Goal: Task Accomplishment & Management: Complete application form

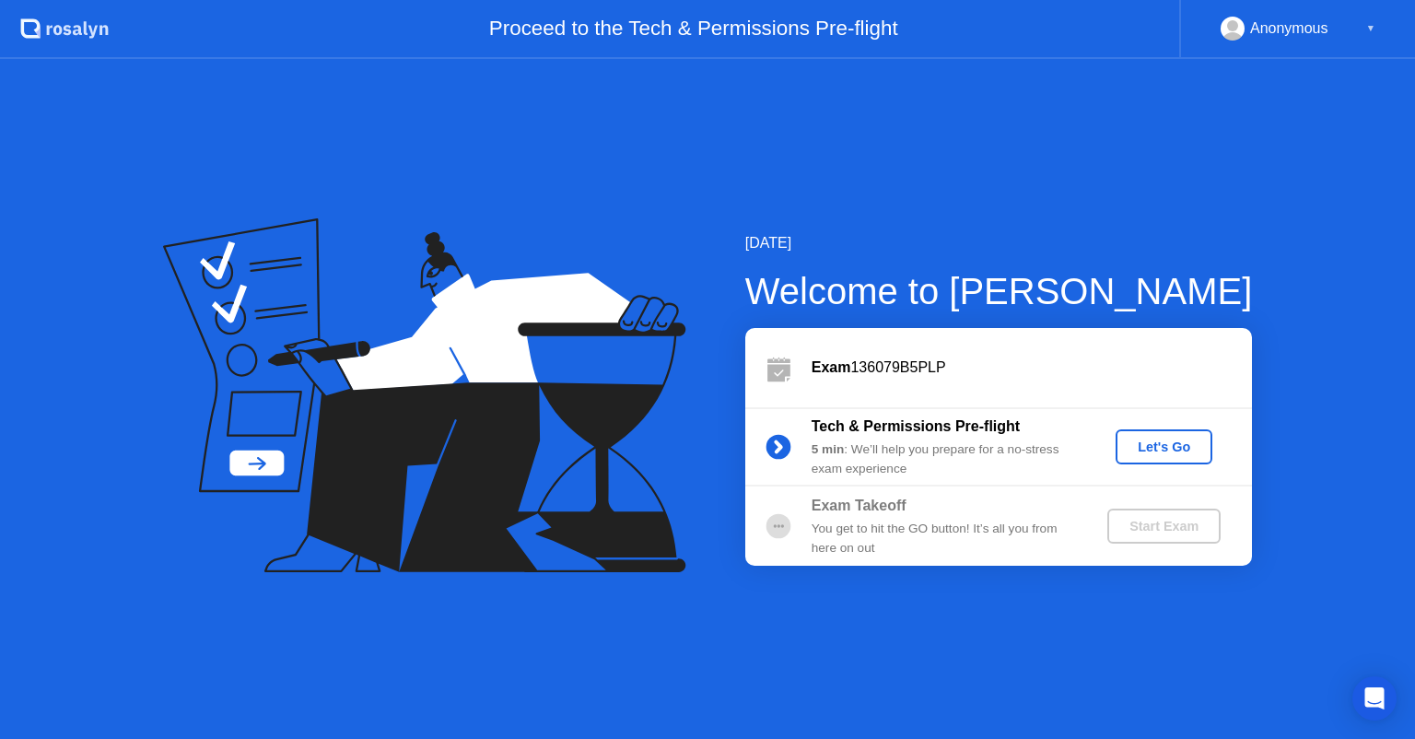
click at [1177, 446] on div "Let's Go" at bounding box center [1164, 446] width 82 height 15
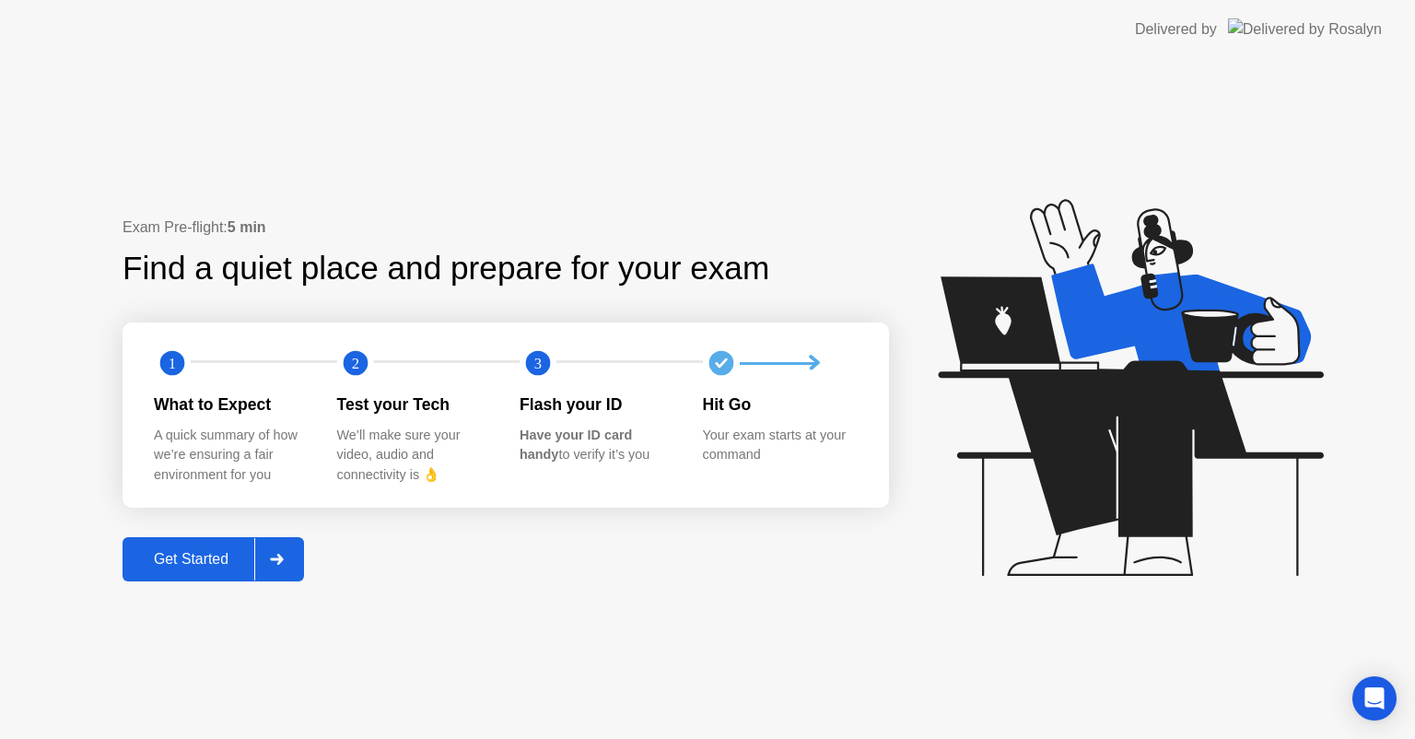
click at [187, 556] on div "Get Started" at bounding box center [191, 559] width 126 height 17
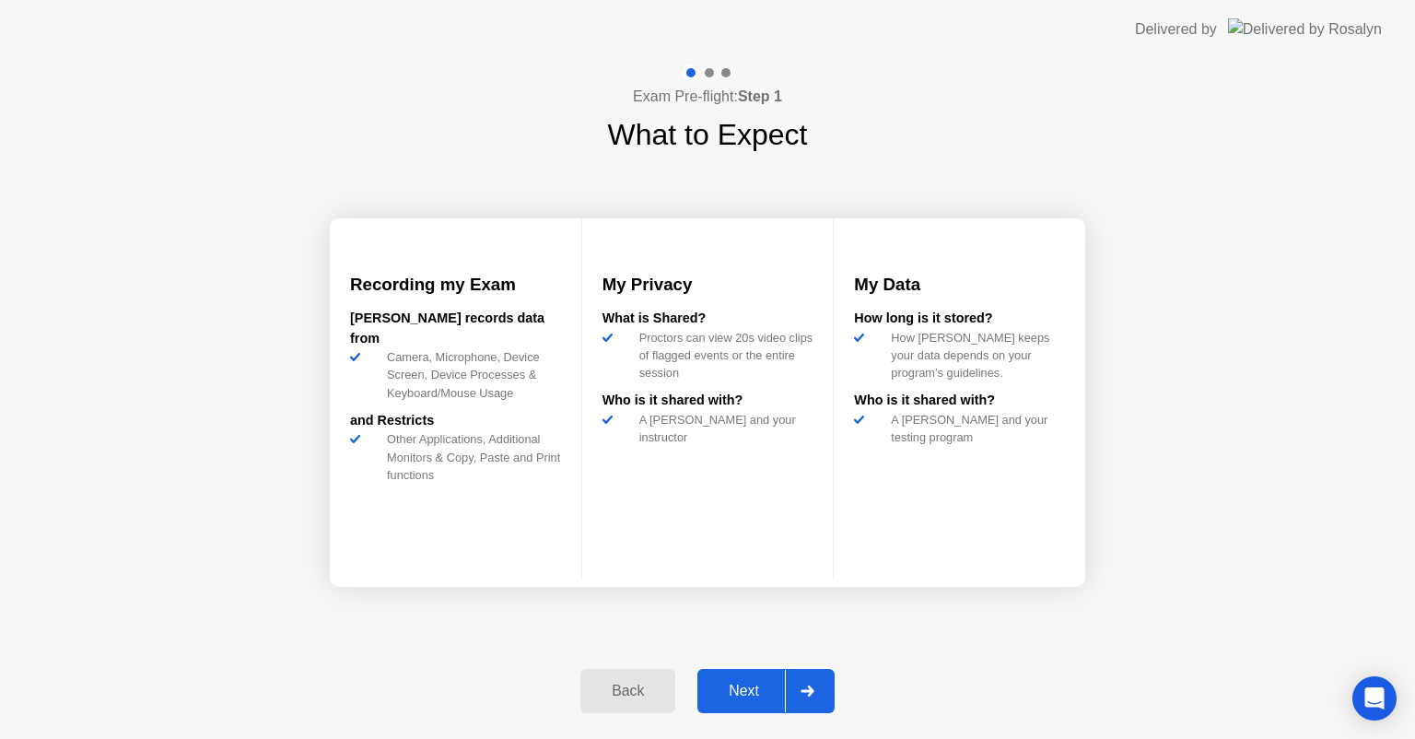
click at [747, 690] on div "Next" at bounding box center [744, 690] width 82 height 17
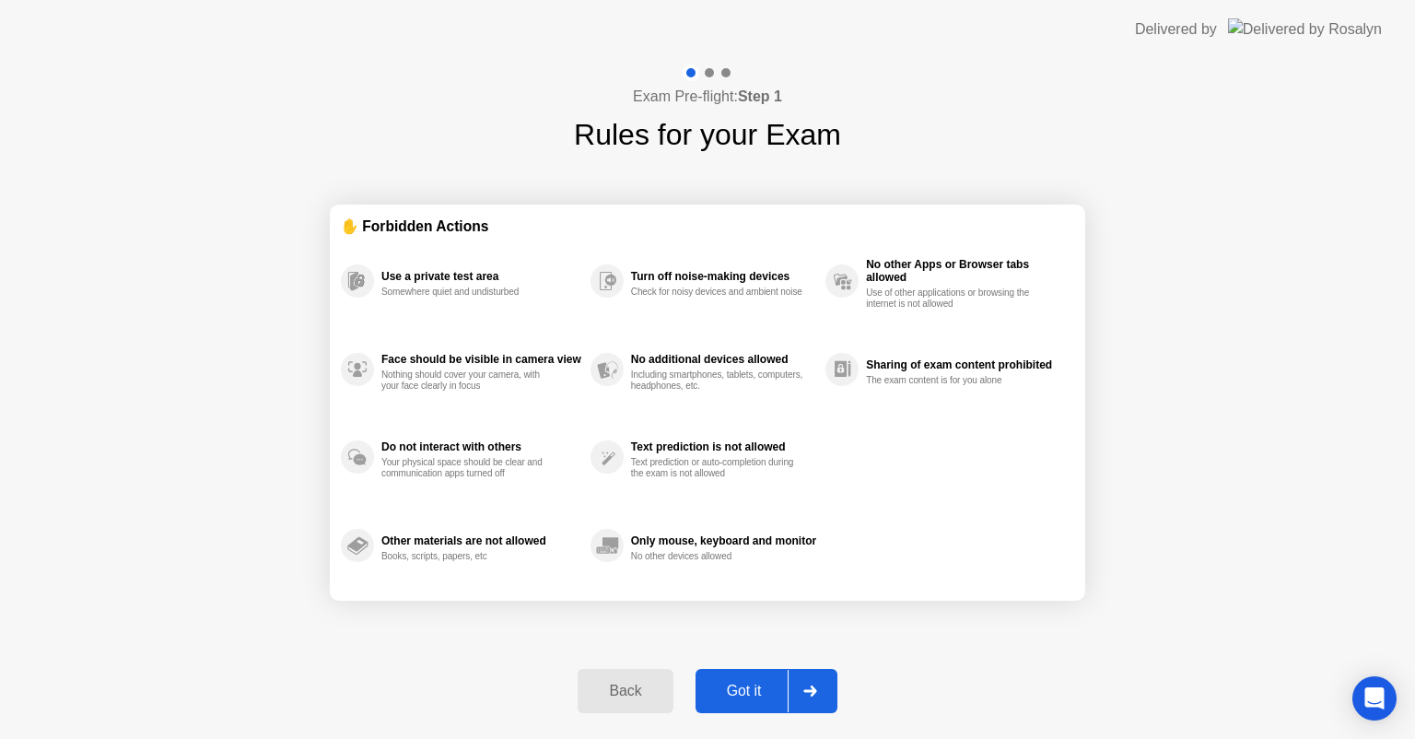
click at [757, 694] on div "Got it" at bounding box center [744, 690] width 87 height 17
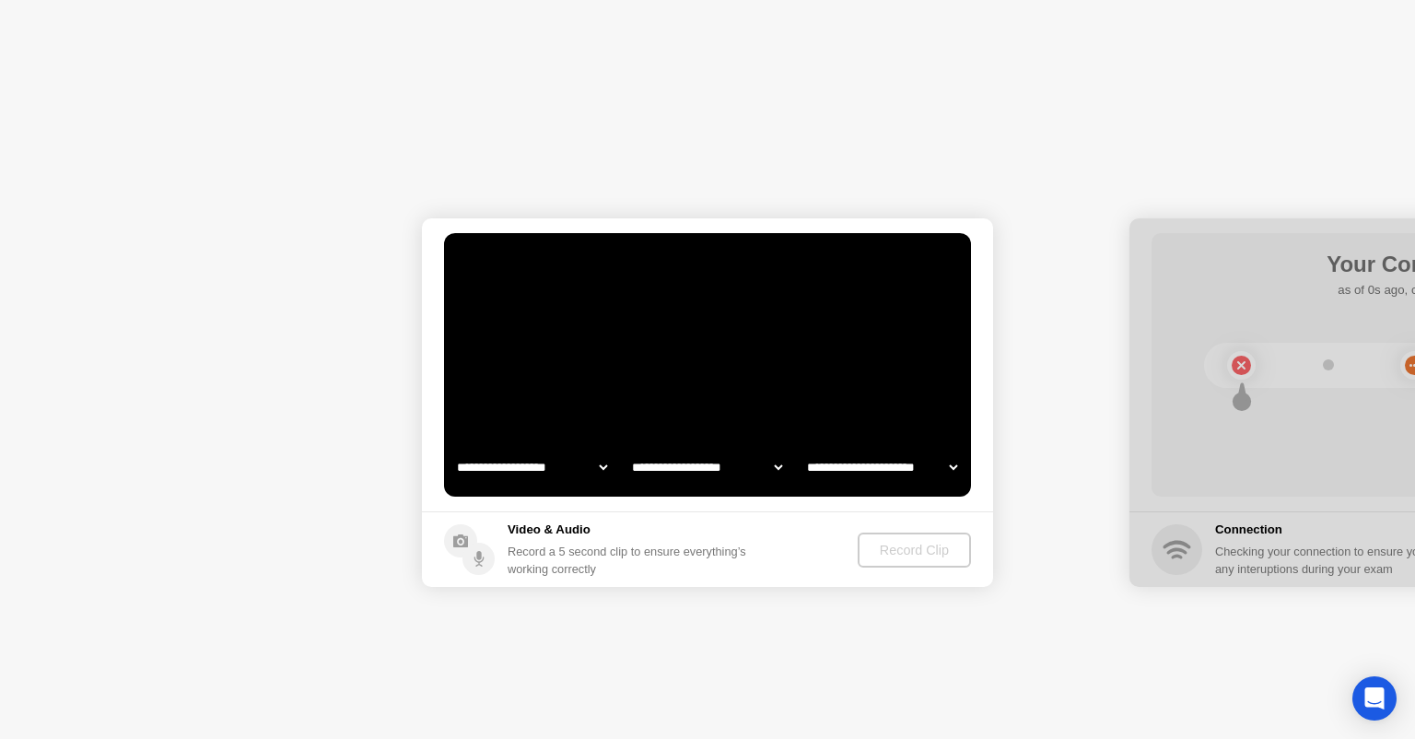
select select "**********"
select select "*******"
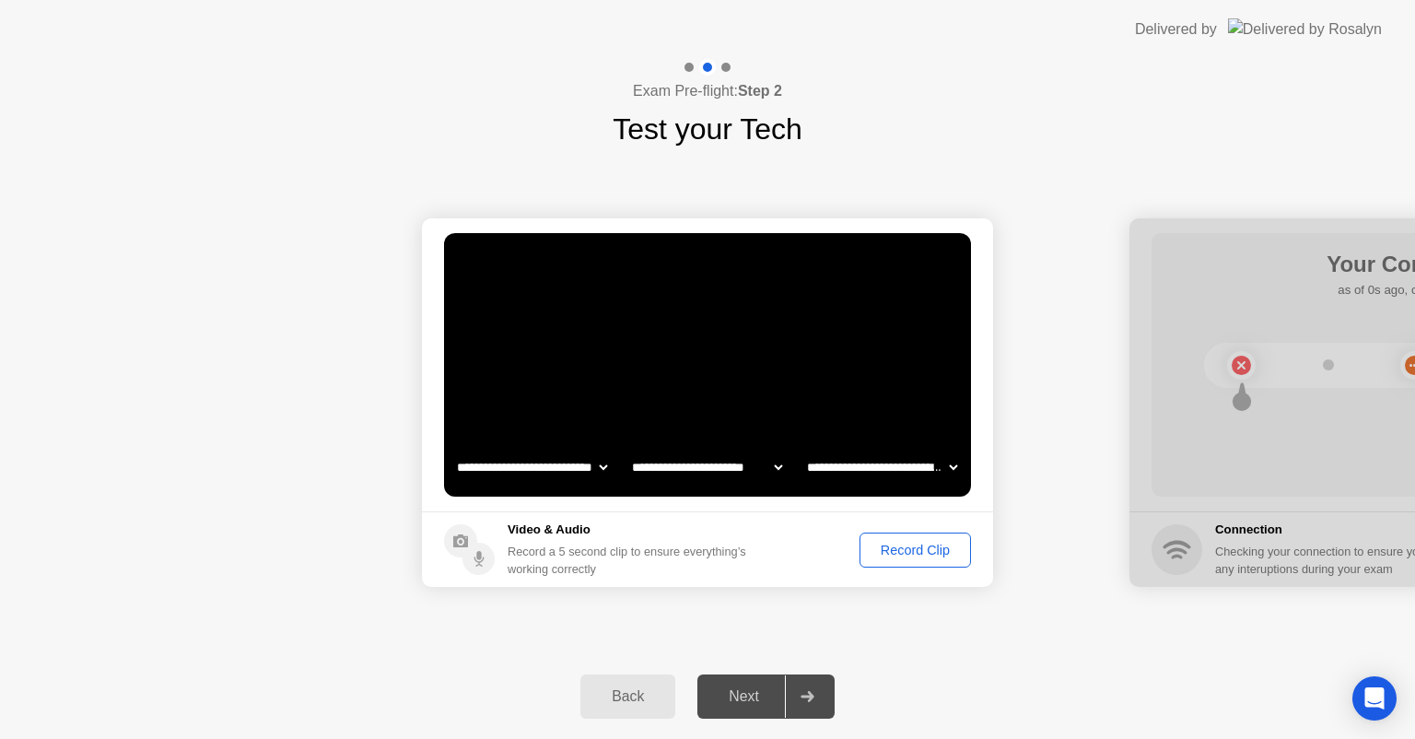
click at [915, 545] on div "Record Clip" at bounding box center [915, 549] width 99 height 15
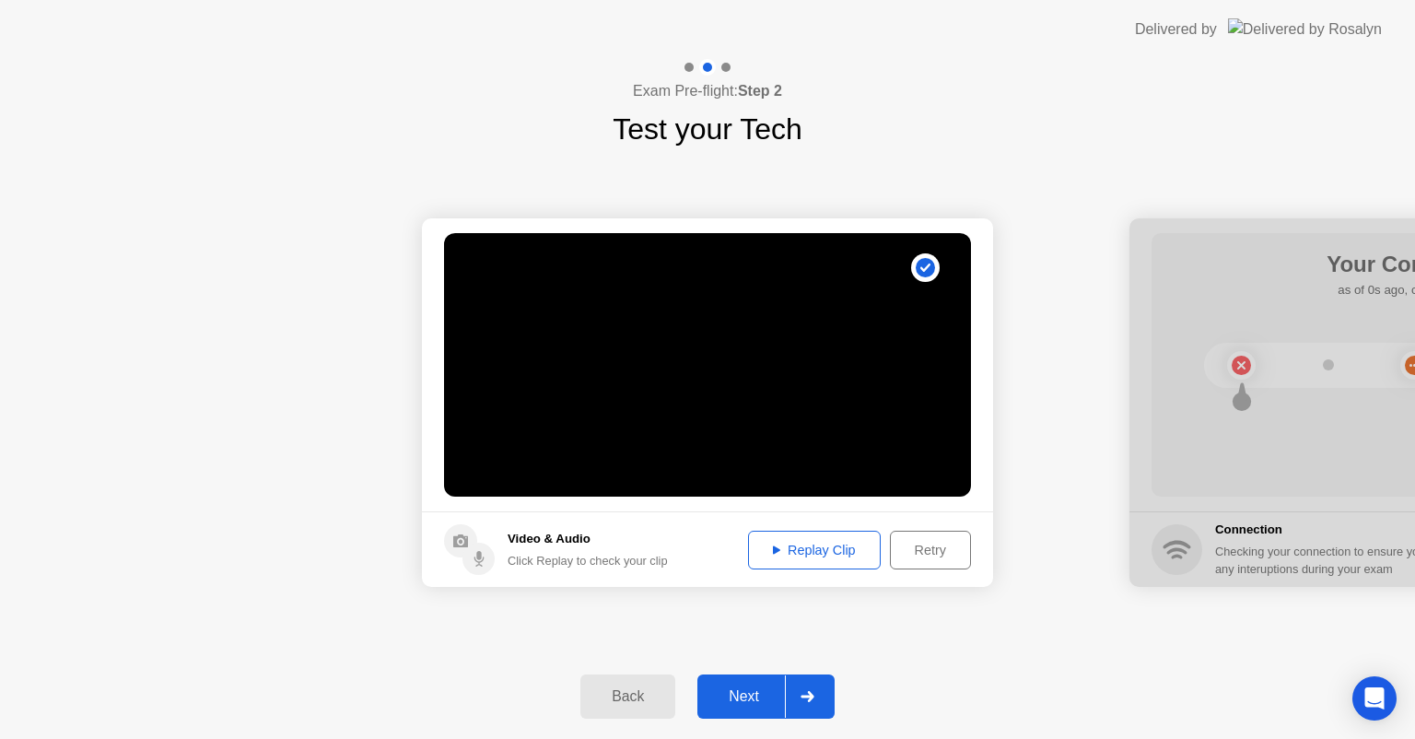
click at [833, 548] on div "Replay Clip" at bounding box center [814, 549] width 120 height 15
click at [730, 696] on div "Next" at bounding box center [744, 696] width 82 height 17
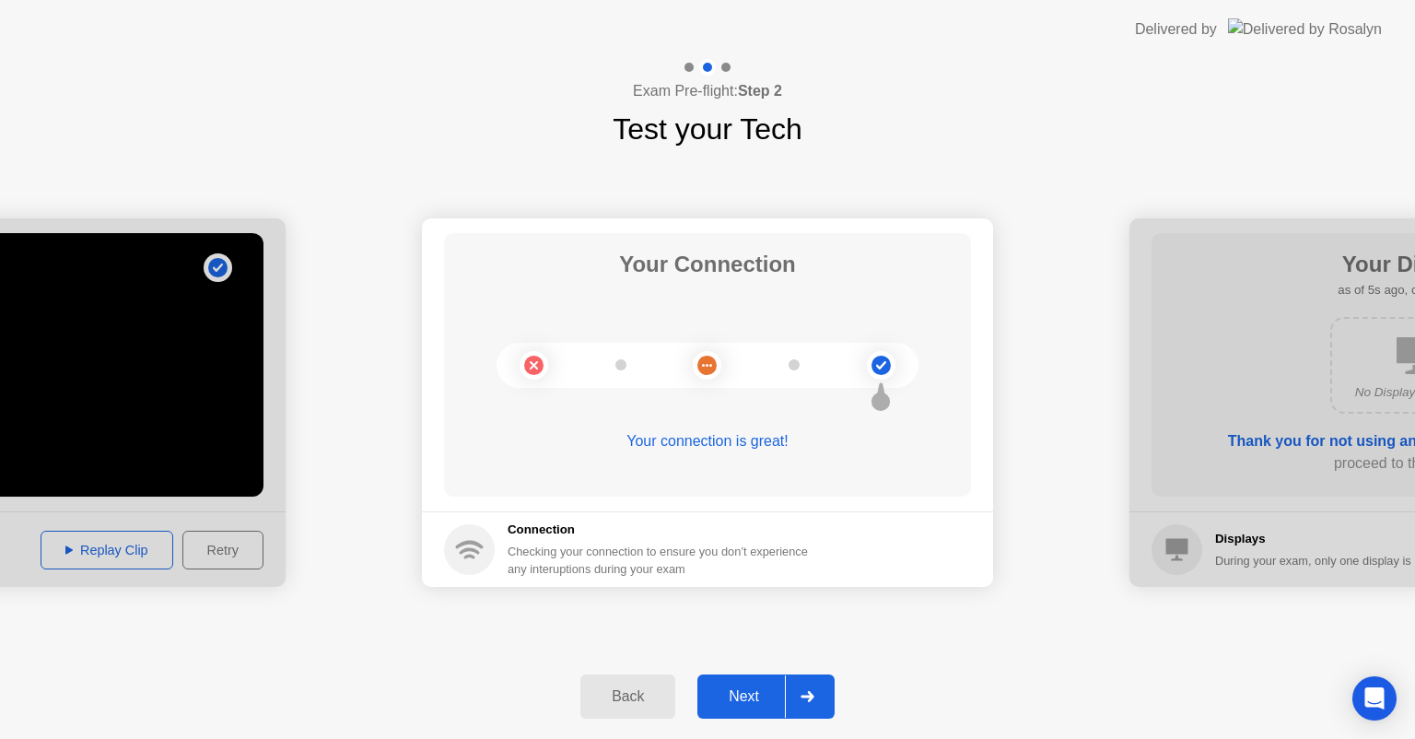
click at [925, 629] on div "**********" at bounding box center [707, 402] width 1415 height 503
click at [746, 696] on div "Next" at bounding box center [744, 696] width 82 height 17
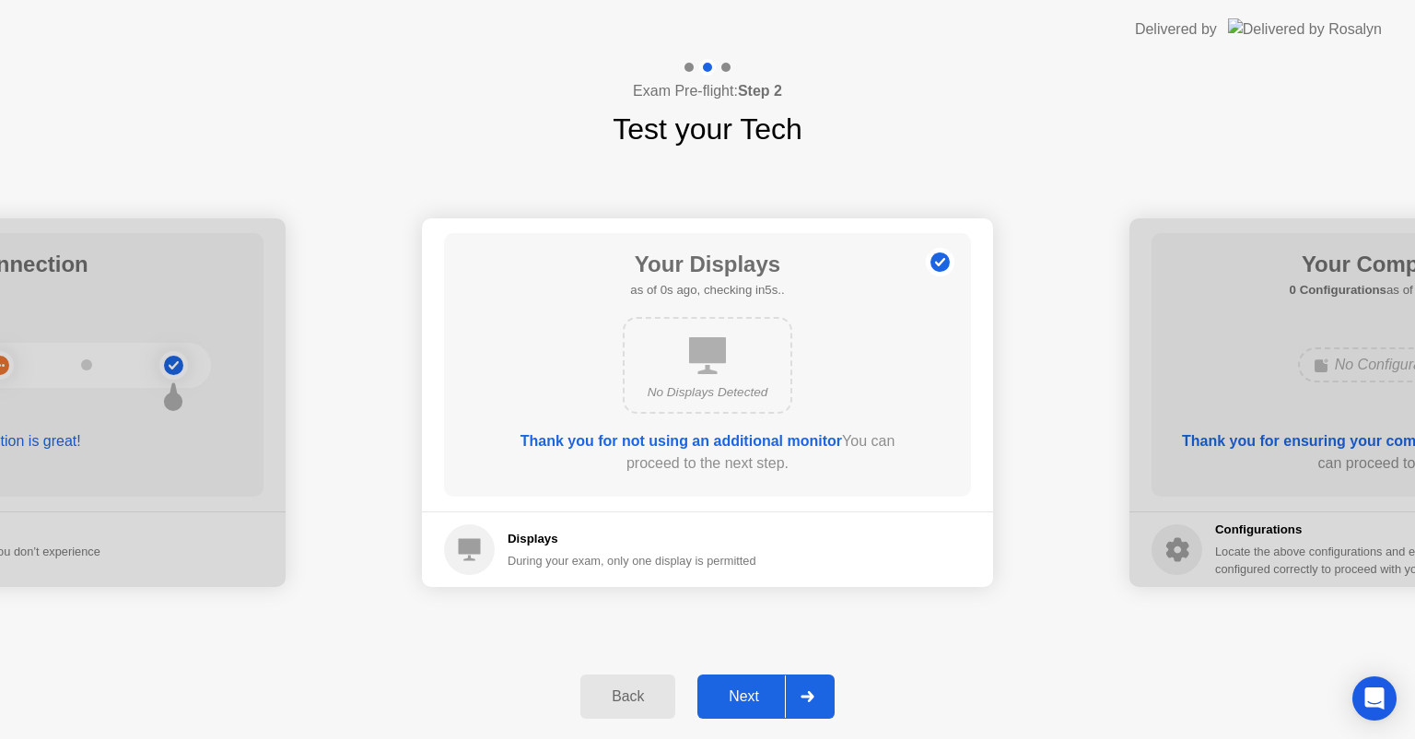
click at [738, 700] on div "Next" at bounding box center [744, 696] width 82 height 17
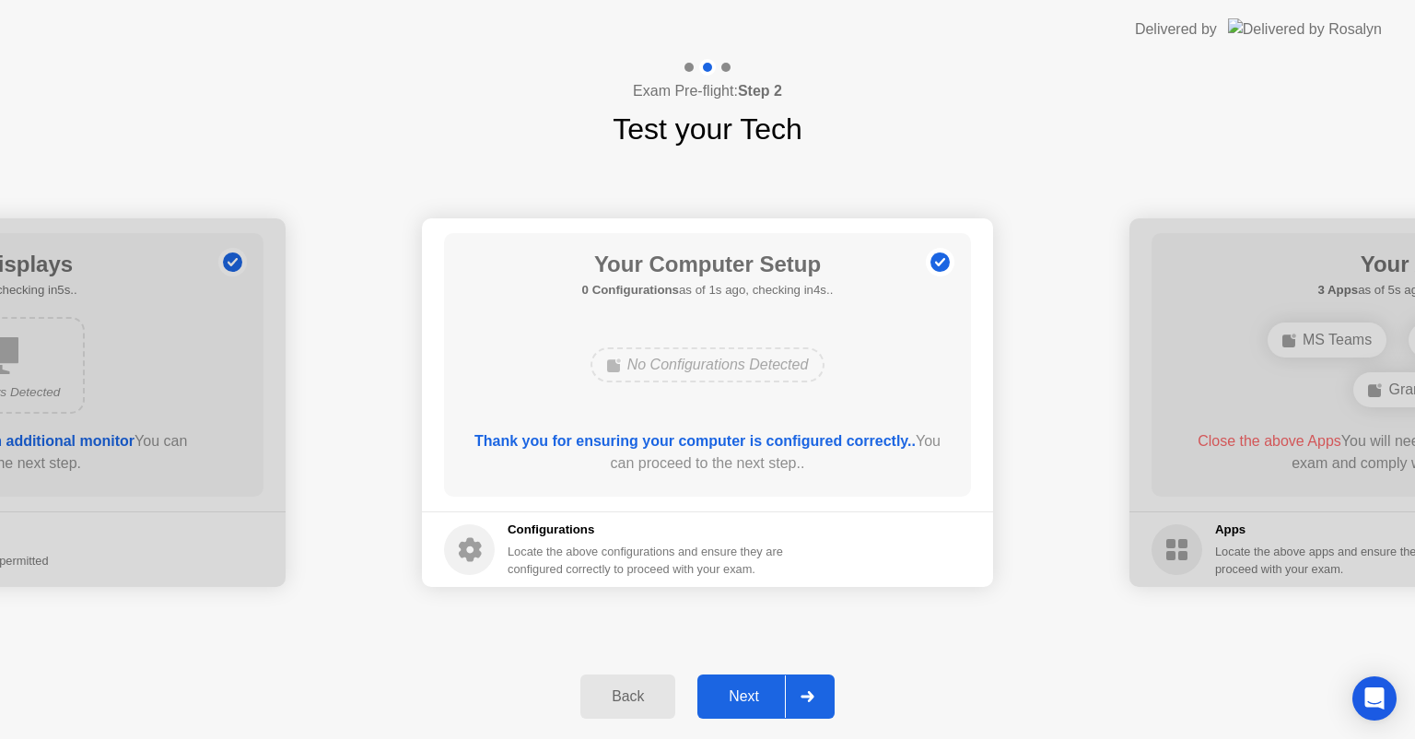
click at [752, 700] on div "Next" at bounding box center [744, 696] width 82 height 17
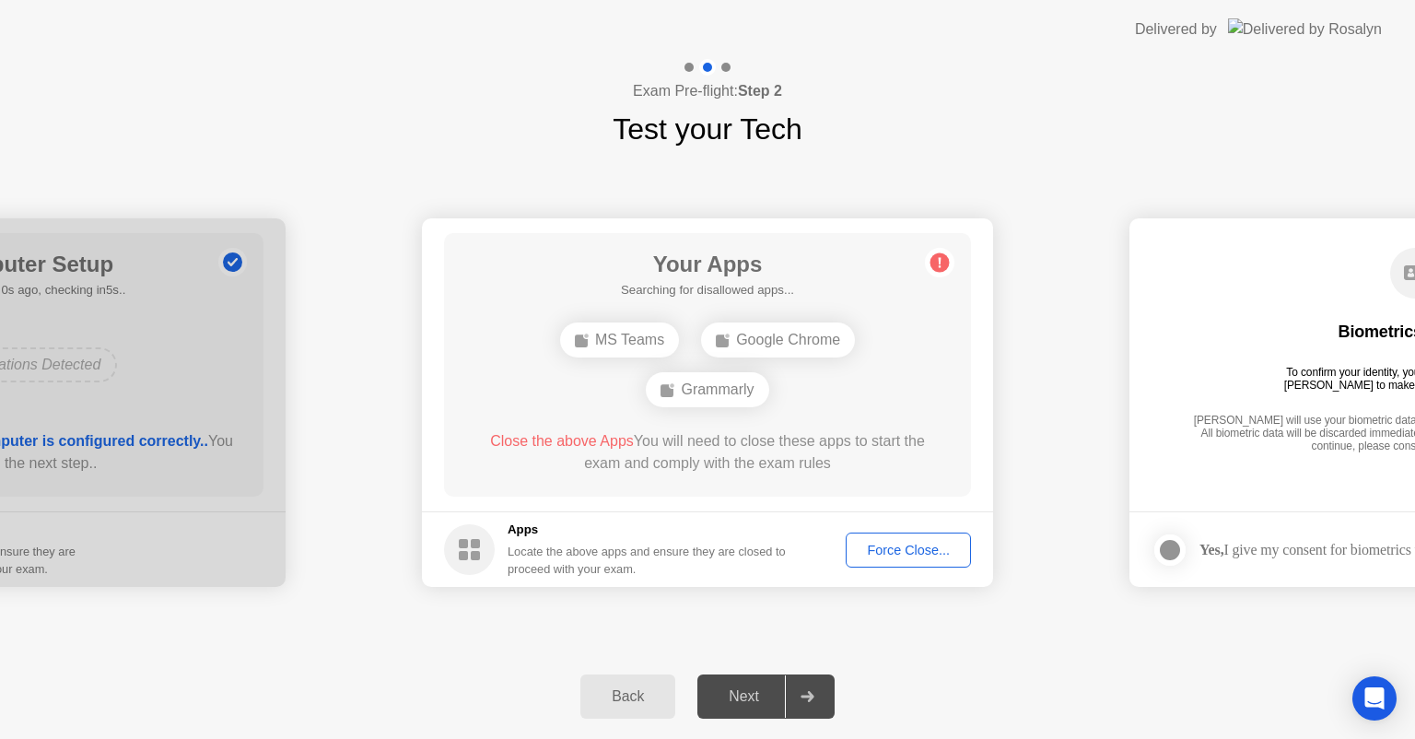
click at [912, 549] on div "Force Close..." at bounding box center [908, 549] width 112 height 15
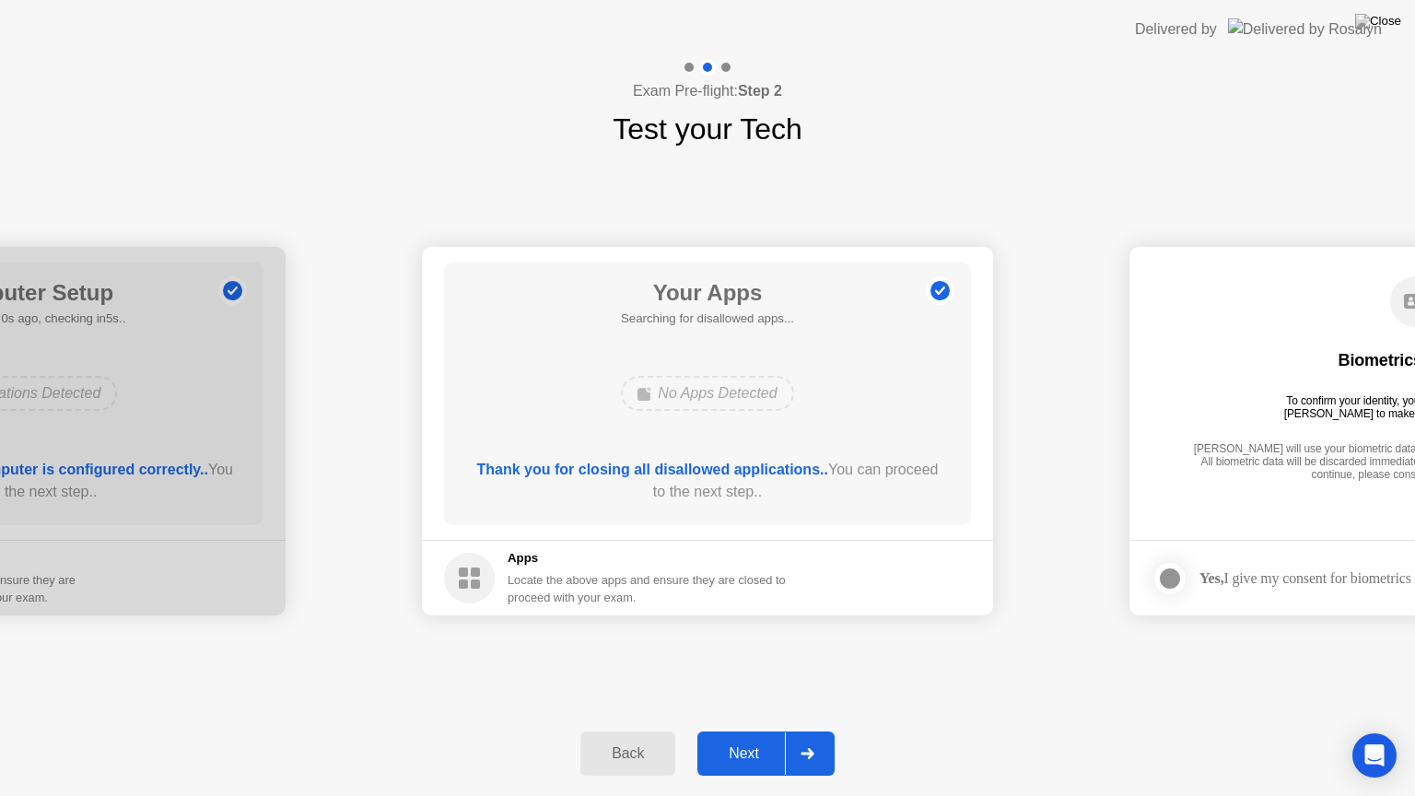
click at [734, 738] on div "Next" at bounding box center [744, 753] width 82 height 17
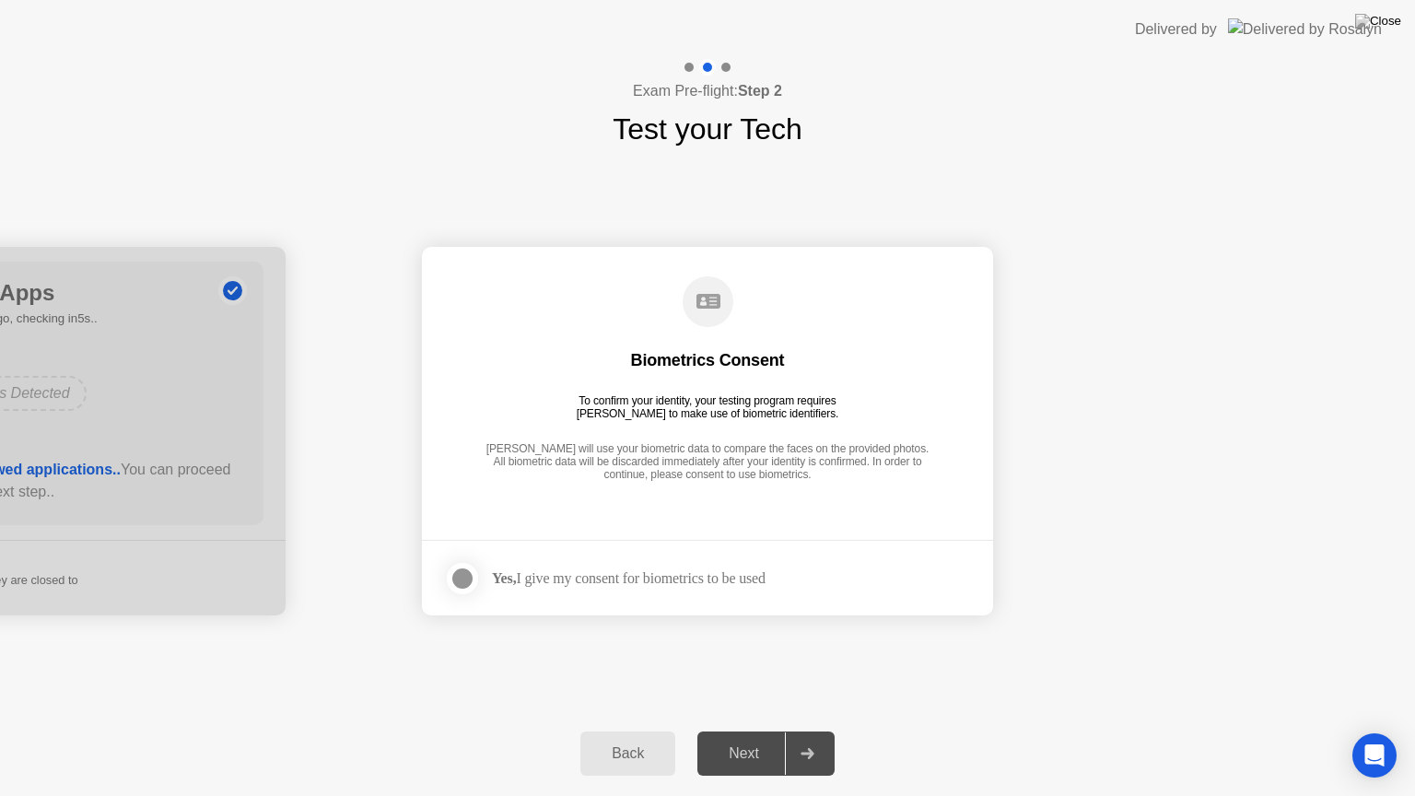
click at [473, 575] on div at bounding box center [462, 578] width 22 height 22
click at [752, 738] on div "Next" at bounding box center [744, 753] width 82 height 17
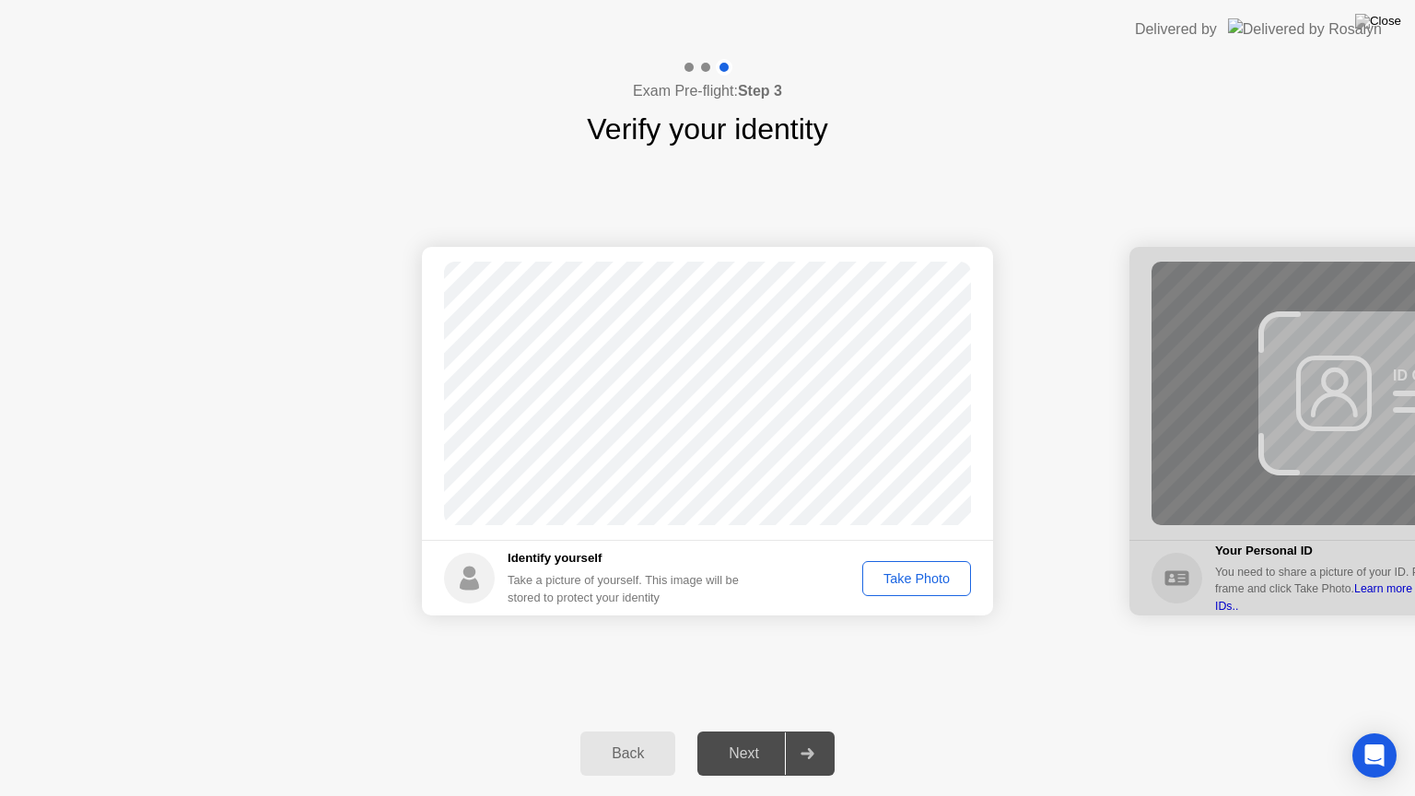
click at [922, 575] on div "Take Photo" at bounding box center [917, 578] width 96 height 15
click at [737, 738] on div "Next" at bounding box center [744, 753] width 82 height 17
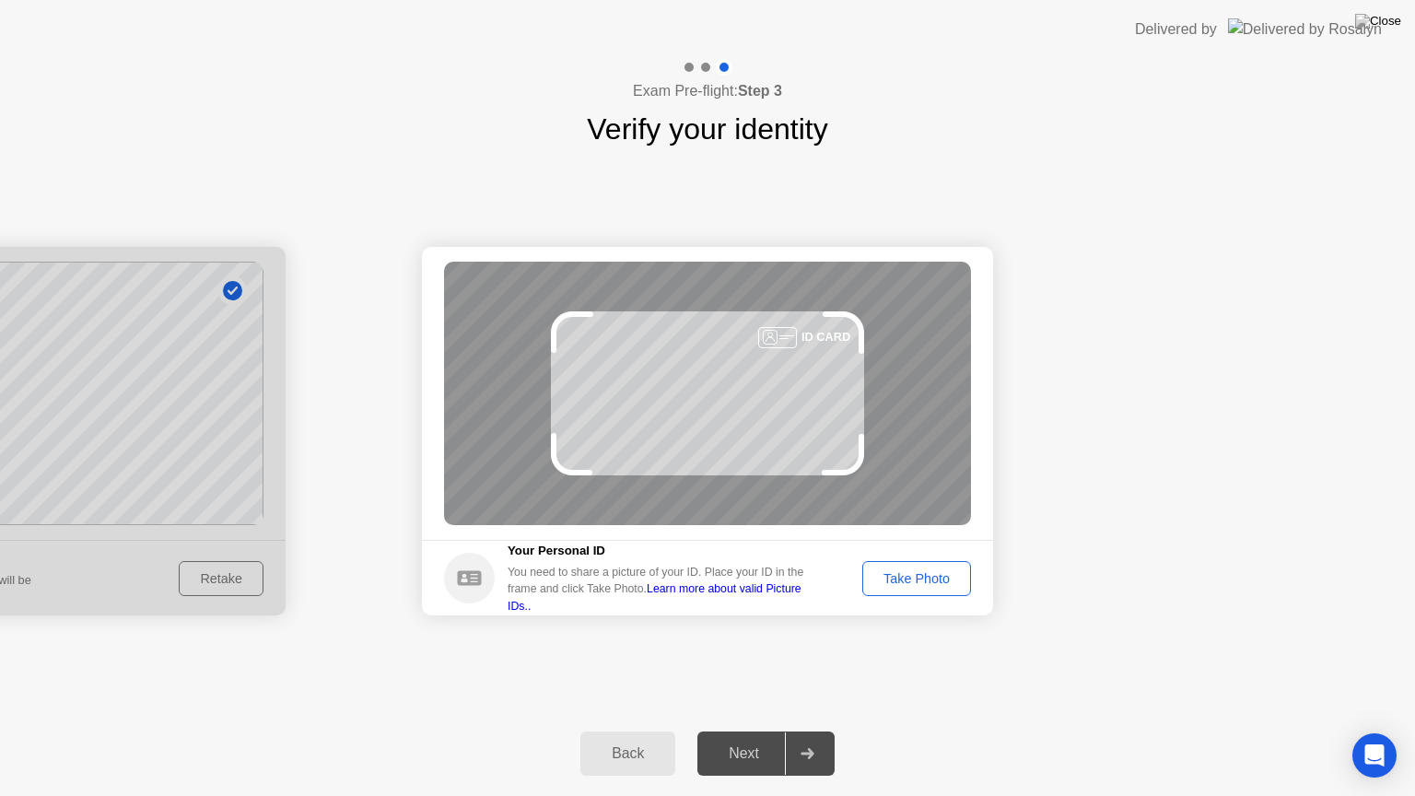
click at [924, 575] on div "Take Photo" at bounding box center [917, 578] width 96 height 15
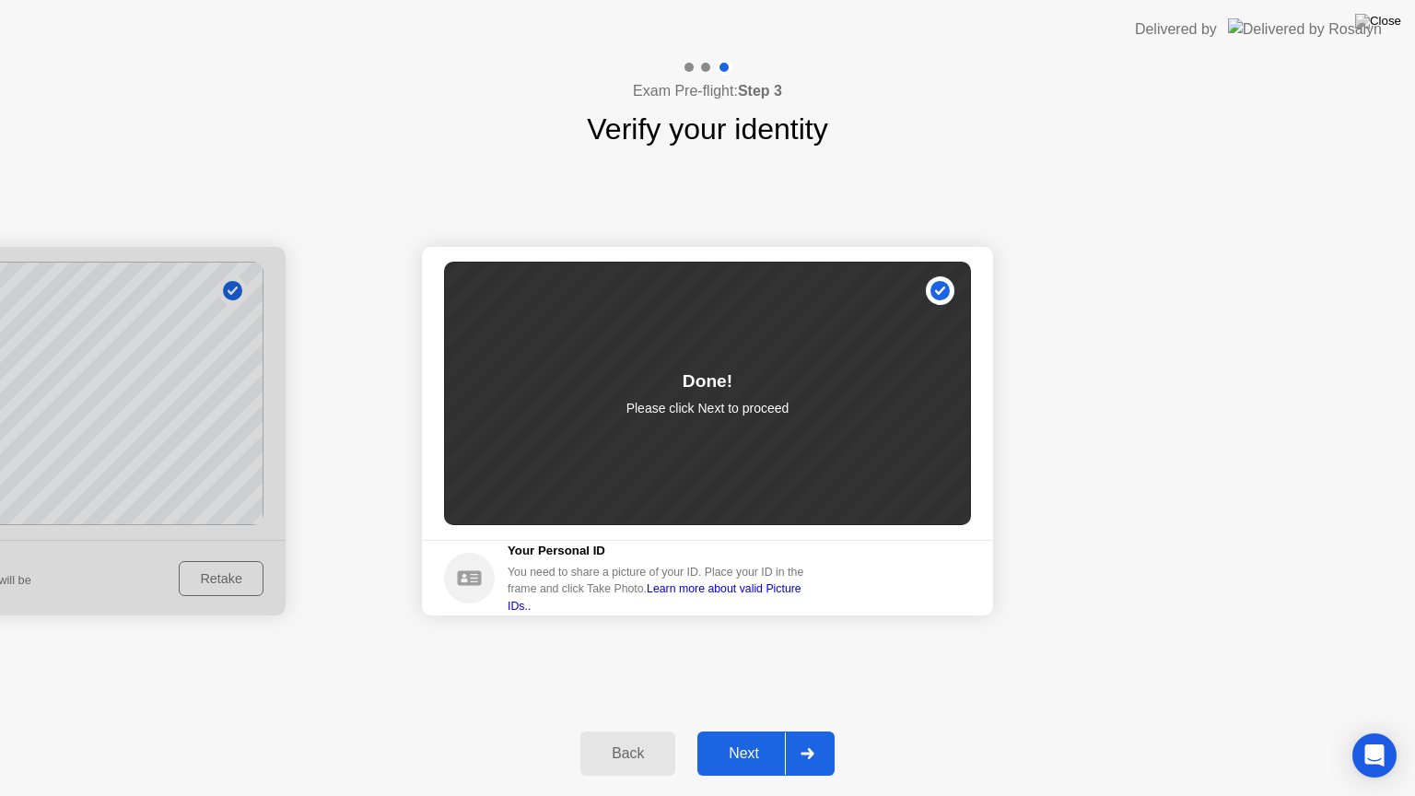
click at [739, 738] on div "Next" at bounding box center [744, 753] width 82 height 17
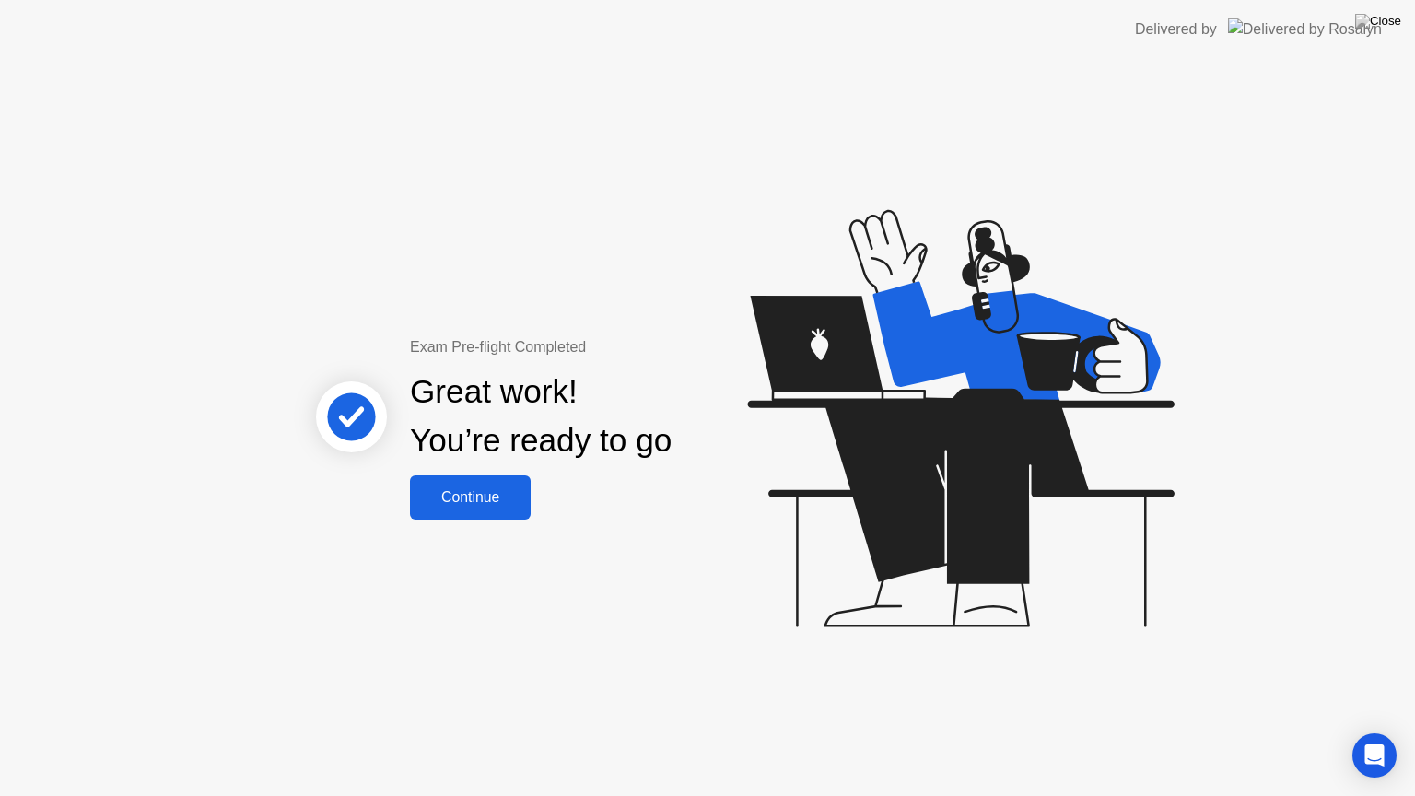
click at [494, 497] on div "Continue" at bounding box center [470, 497] width 110 height 17
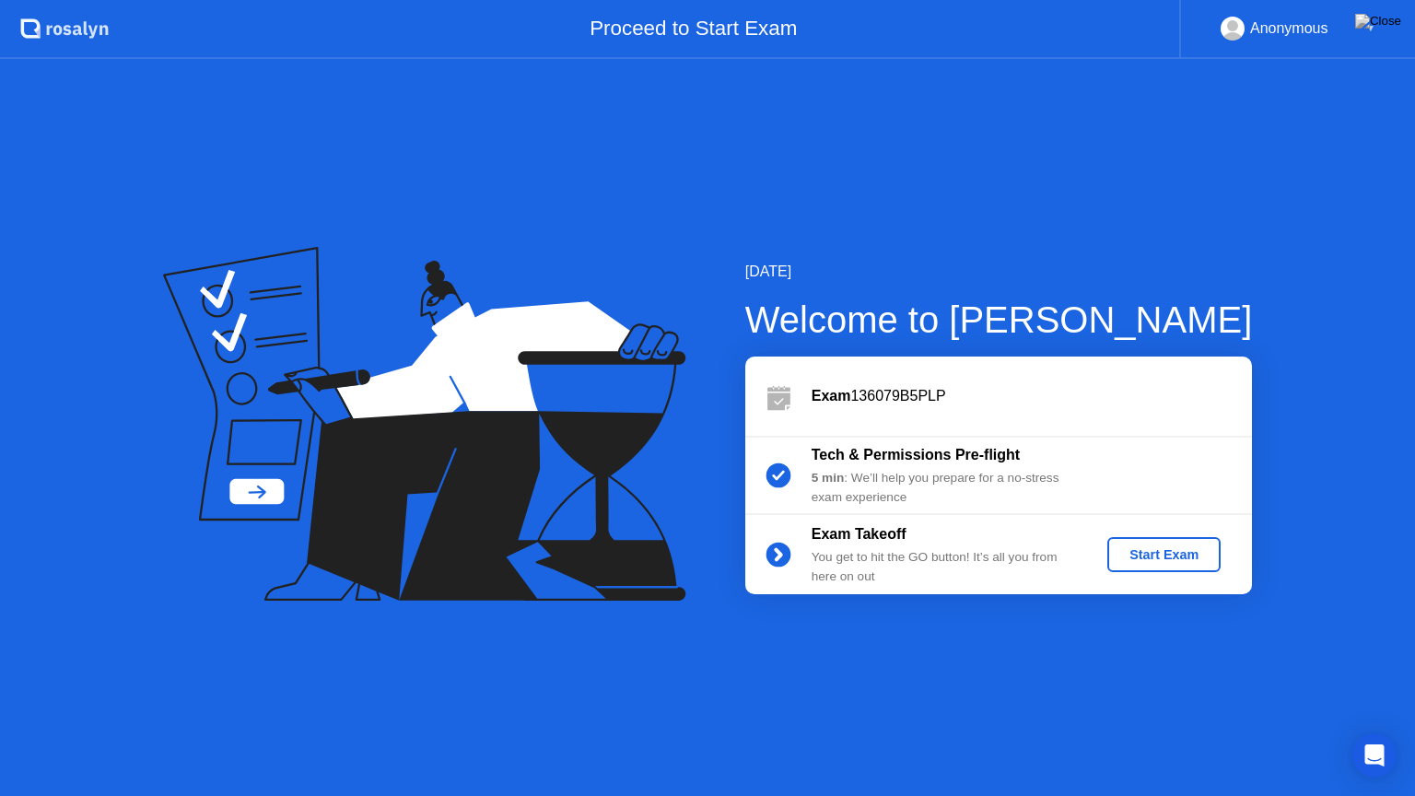
click at [1180, 552] on div "Start Exam" at bounding box center [1163, 554] width 99 height 15
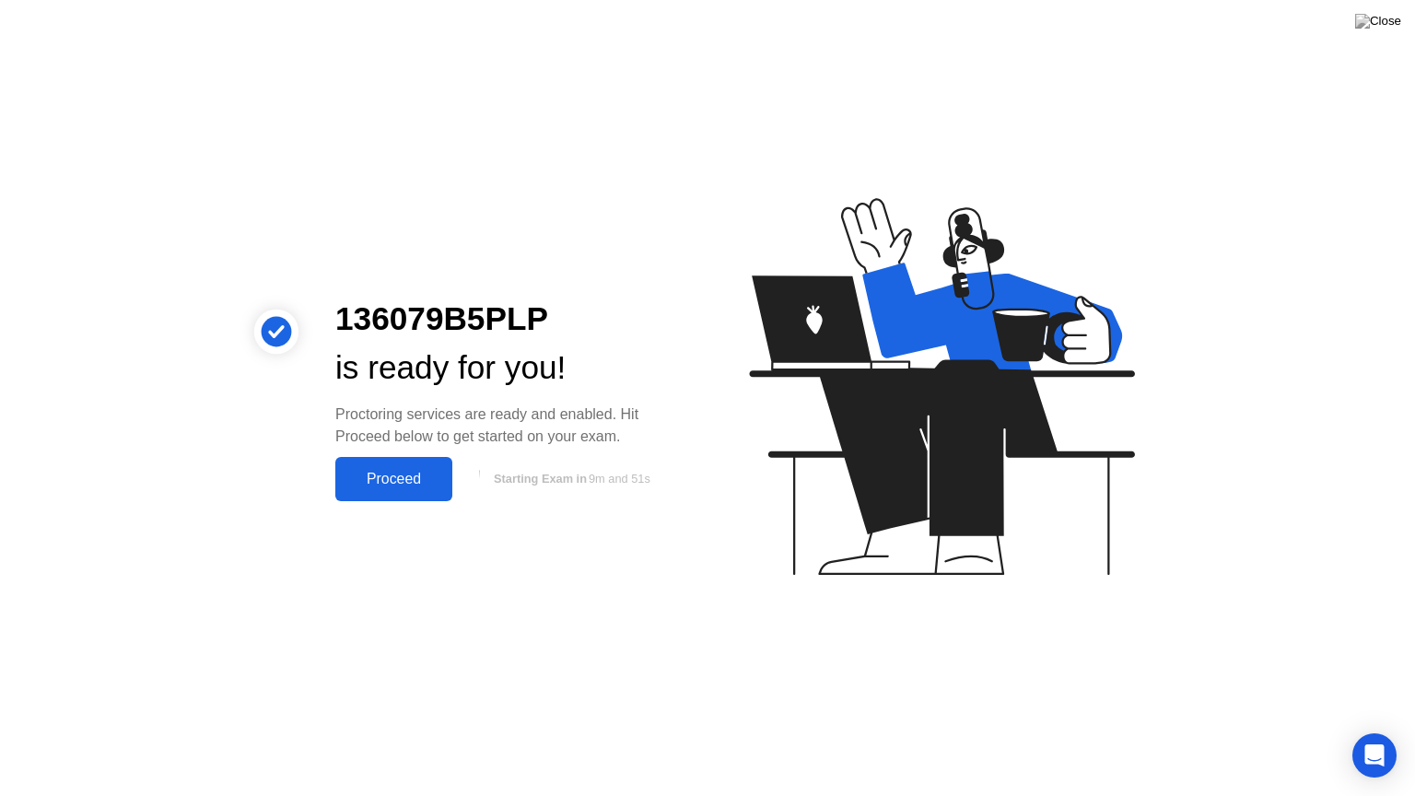
click at [402, 474] on div "Proceed" at bounding box center [394, 479] width 106 height 17
